Goal: Task Accomplishment & Management: Manage account settings

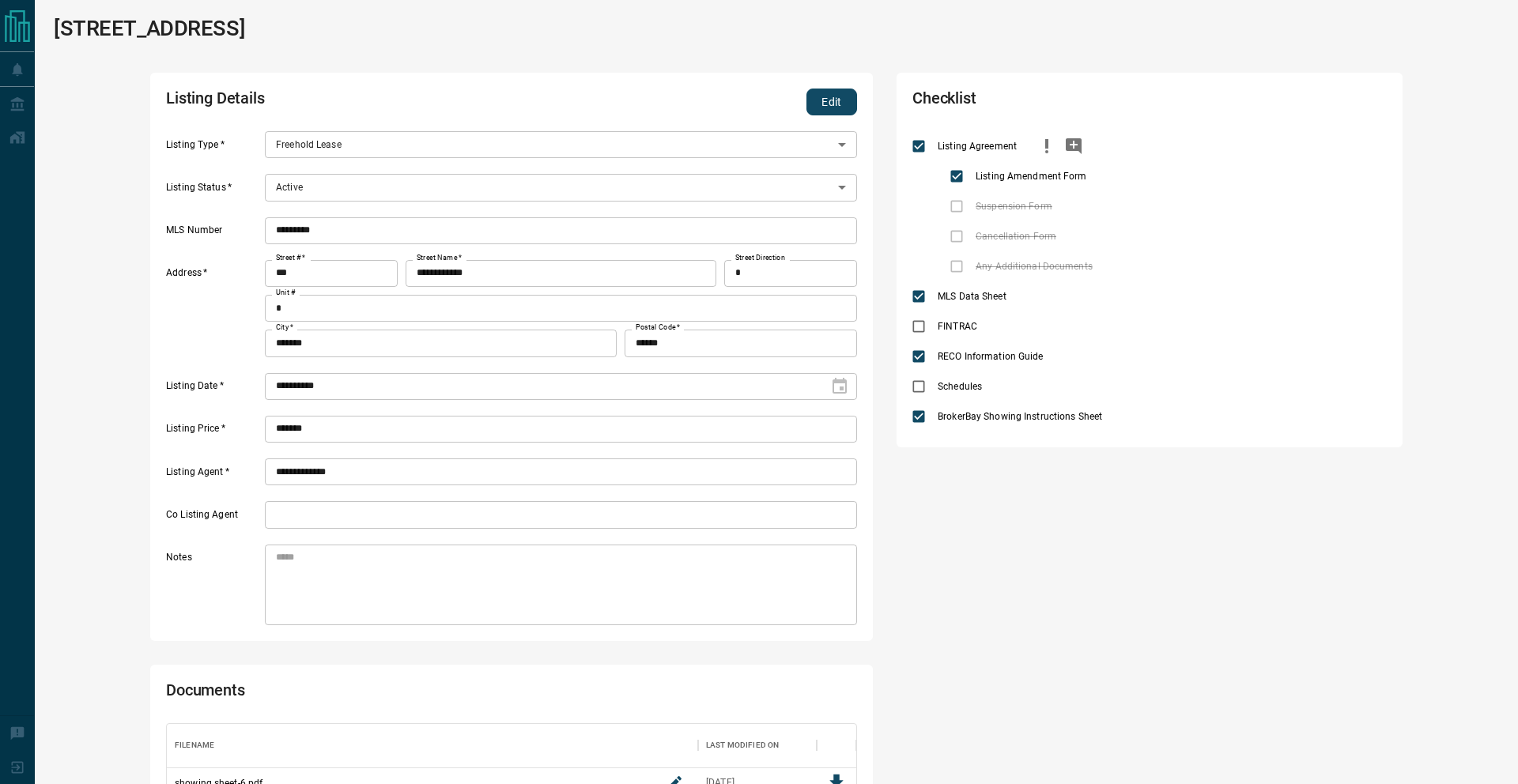
scroll to position [202, 690]
click at [851, 106] on button "Edit" at bounding box center [831, 102] width 50 height 27
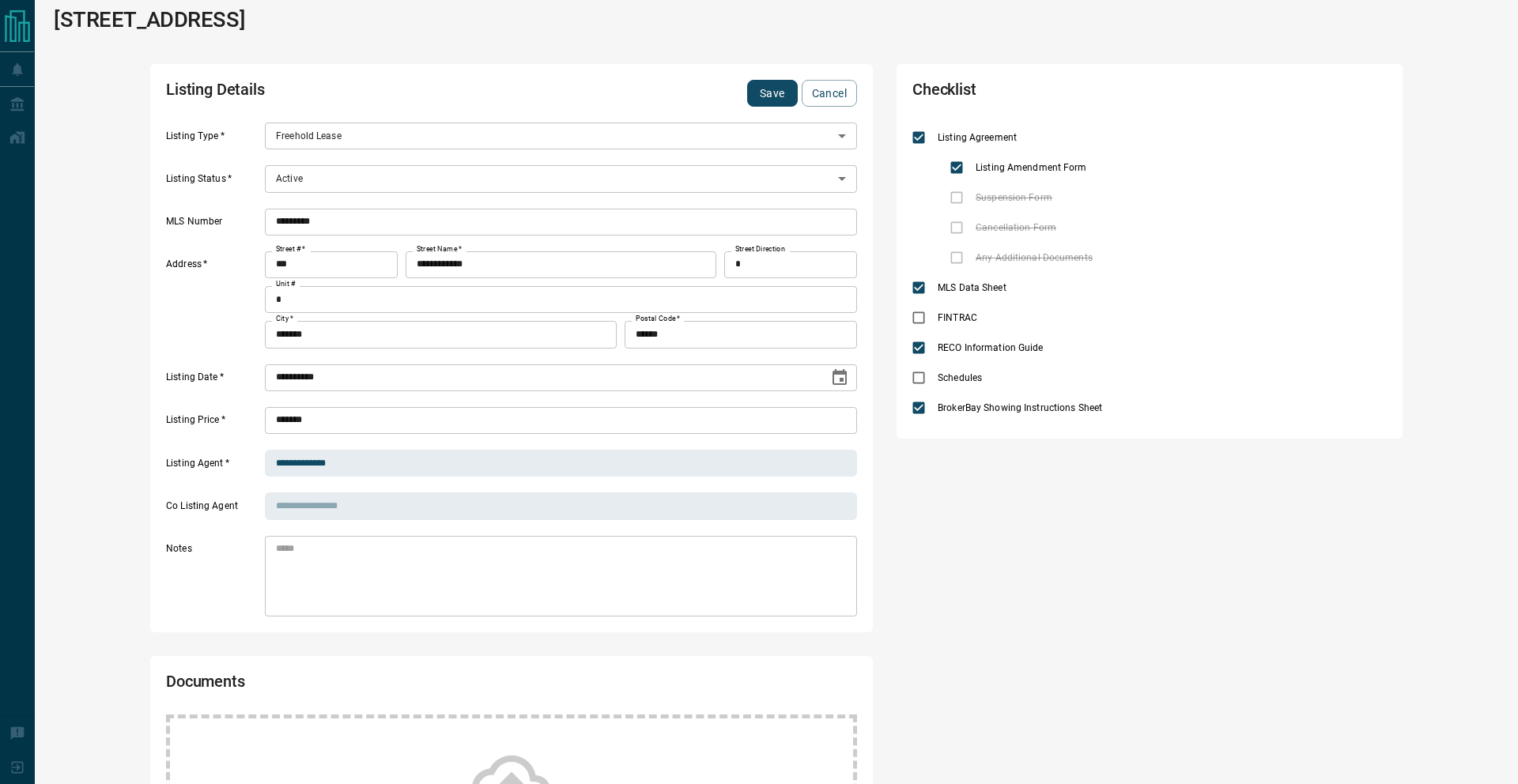
scroll to position [5, 0]
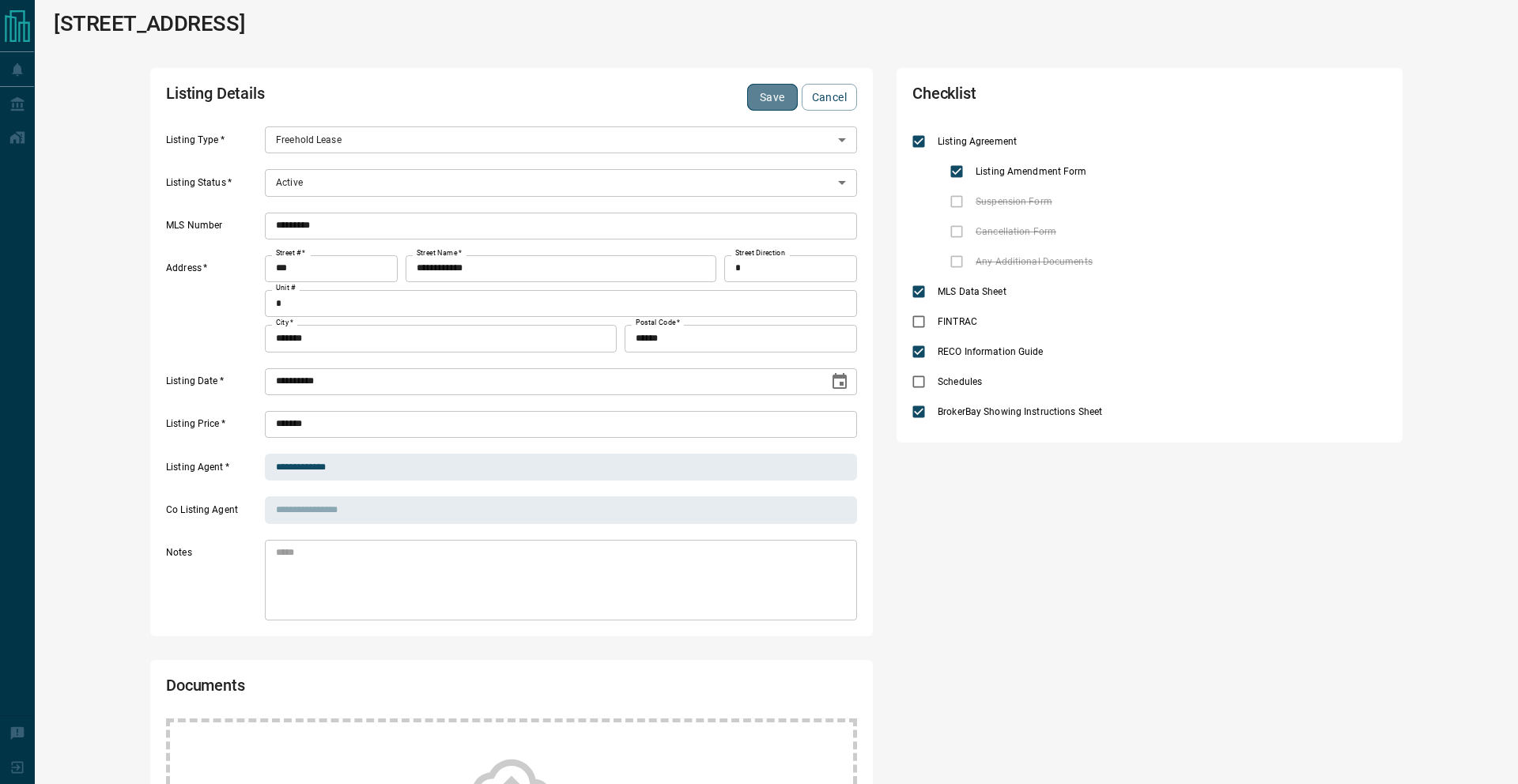
click at [756, 93] on button "Save" at bounding box center [773, 97] width 50 height 27
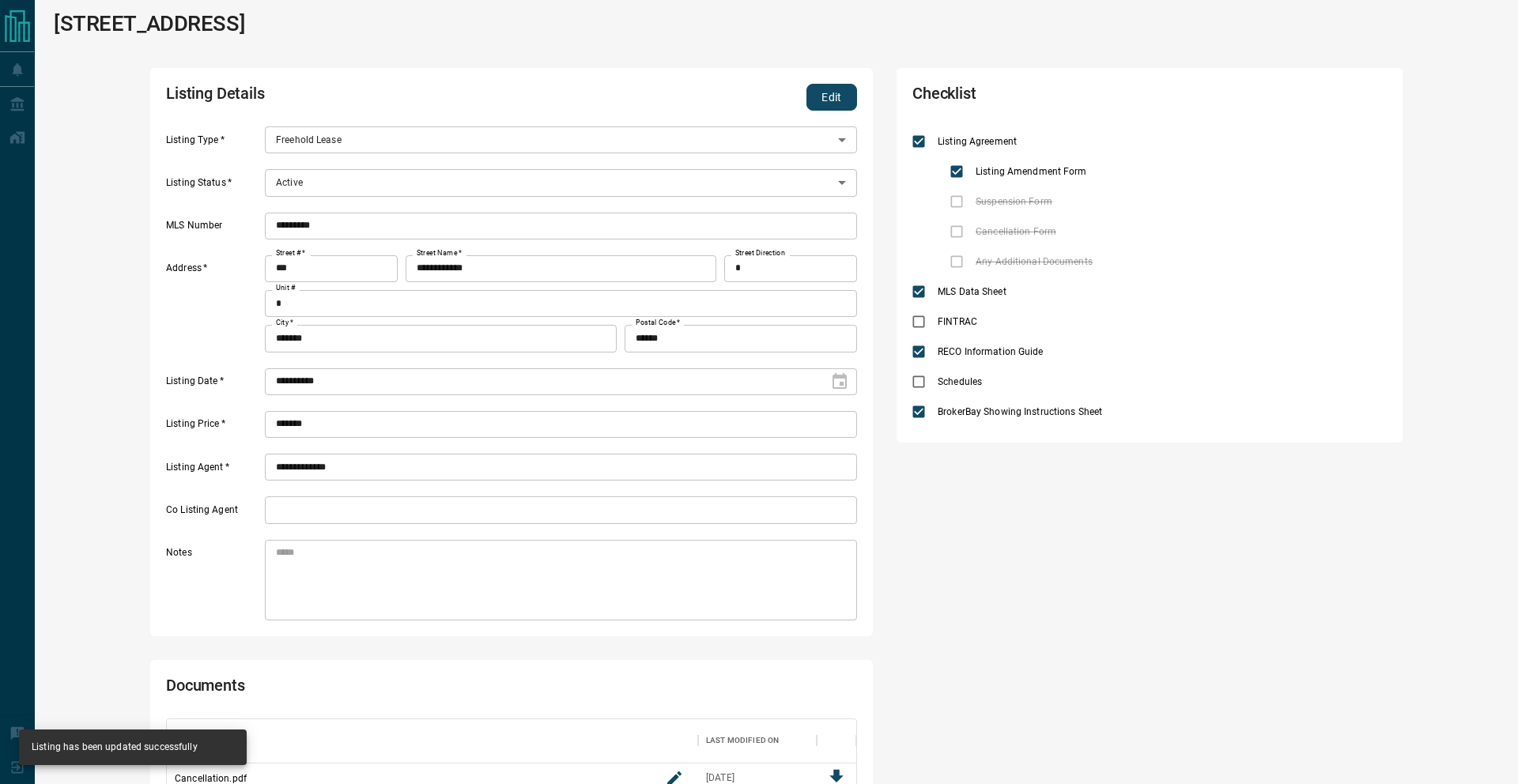
scroll to position [266, 690]
drag, startPoint x: 838, startPoint y: 87, endPoint x: 702, endPoint y: 113, distance: 138.5
click at [838, 87] on button "Edit" at bounding box center [831, 97] width 50 height 27
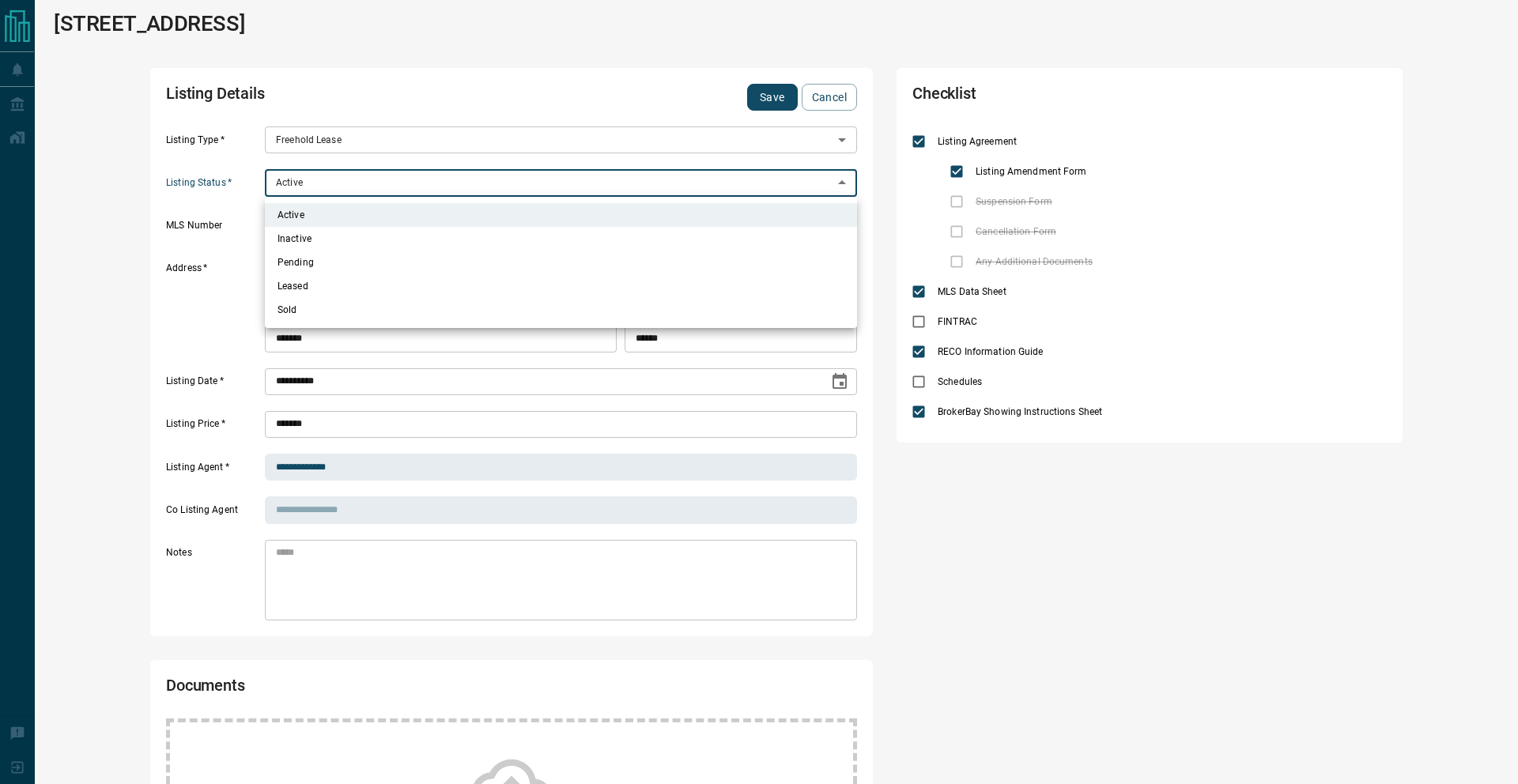
click at [305, 186] on body "**********" at bounding box center [759, 641] width 1518 height 1291
drag, startPoint x: 305, startPoint y: 234, endPoint x: 364, endPoint y: 205, distance: 65.7
click at [305, 234] on li "Inactive" at bounding box center [561, 239] width 592 height 23
type input "*"
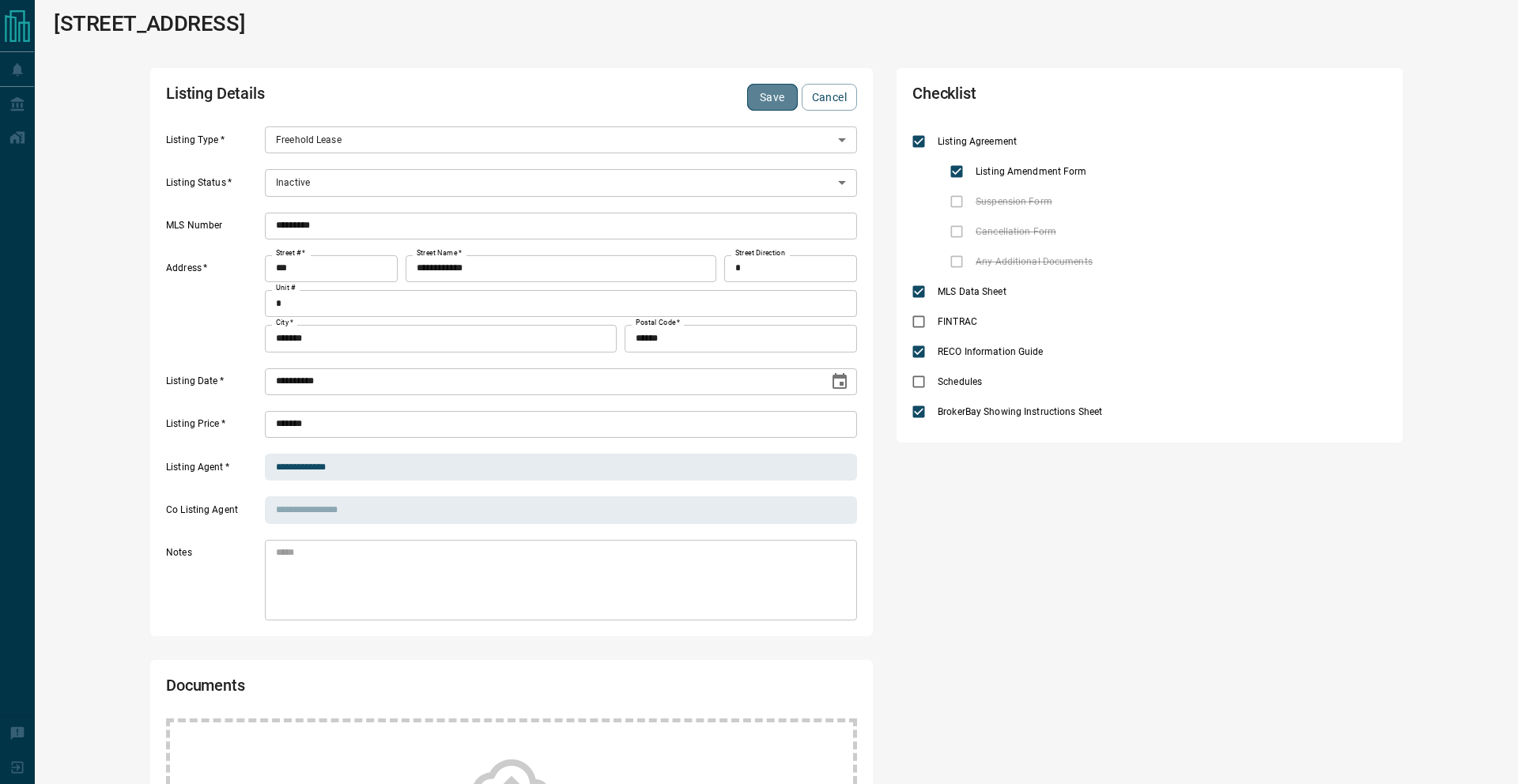
click at [766, 105] on button "Save" at bounding box center [773, 97] width 50 height 27
